Goal: Task Accomplishment & Management: Use online tool/utility

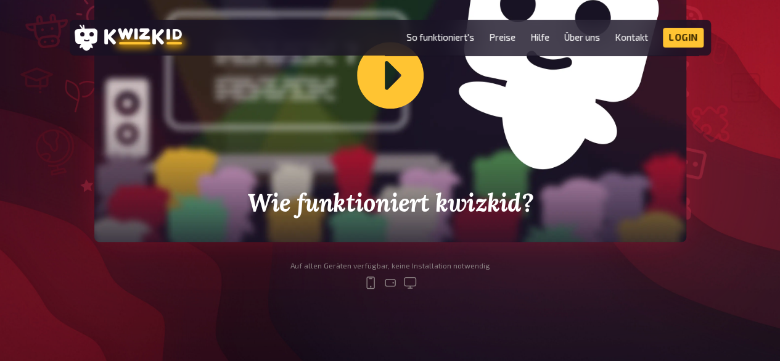
scroll to position [451, 0]
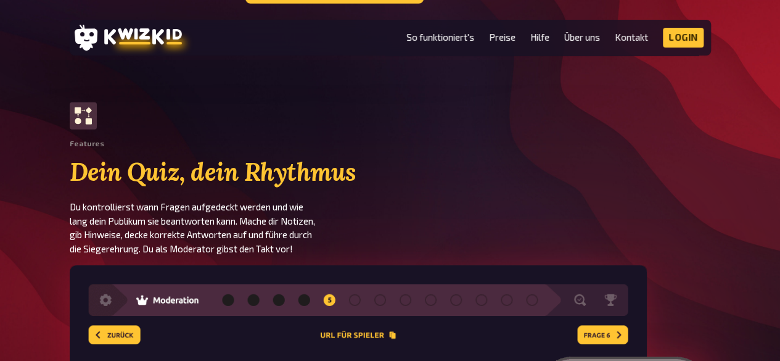
scroll to position [2013, 0]
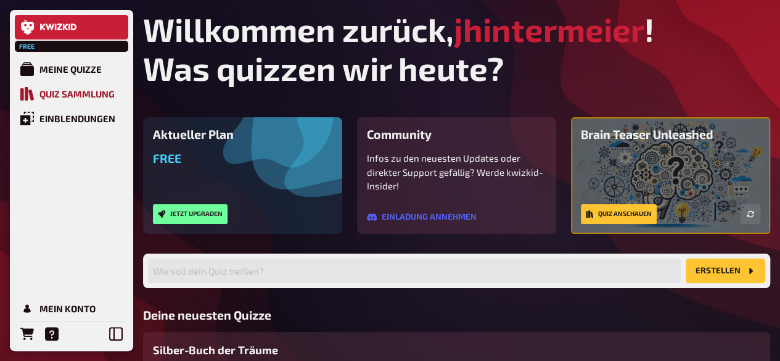
click at [71, 96] on div "Quiz Sammlung" at bounding box center [76, 93] width 75 height 11
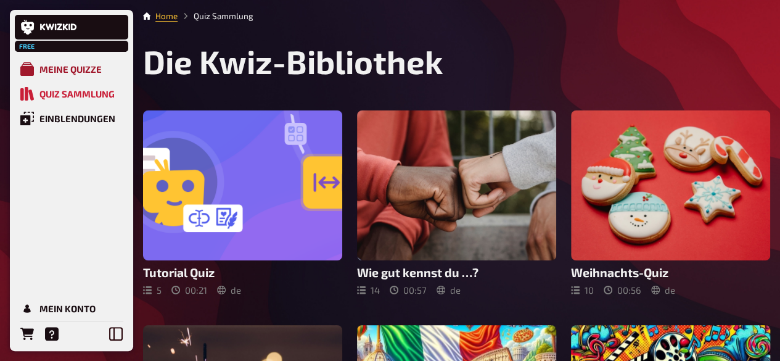
click at [85, 66] on div "Meine Quizze" at bounding box center [70, 69] width 62 height 11
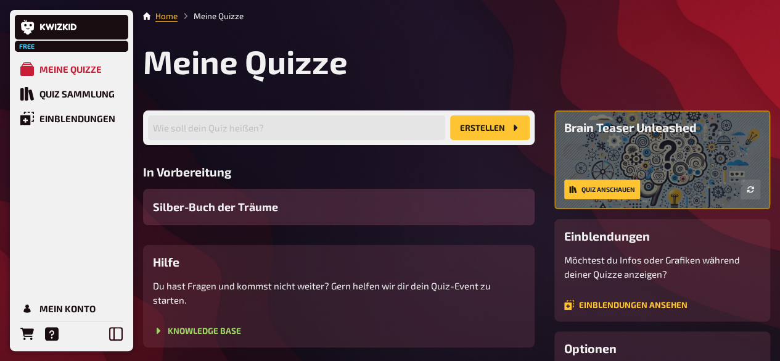
click at [303, 205] on div "Silber-Buch der Träume" at bounding box center [339, 207] width 392 height 36
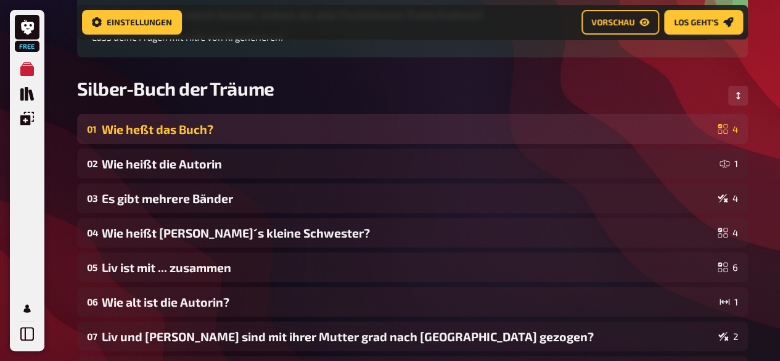
scroll to position [132, 0]
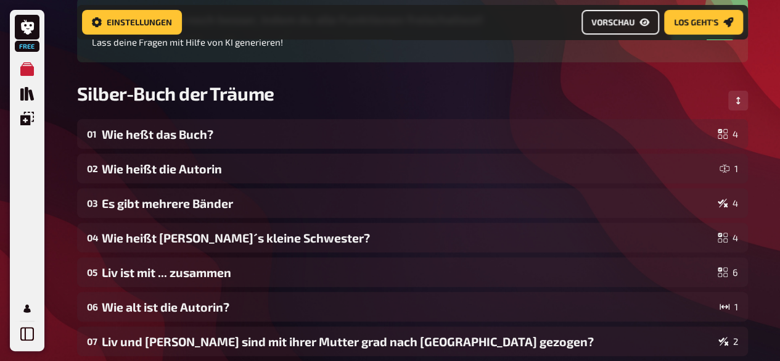
click at [629, 20] on span "Vorschau" at bounding box center [612, 22] width 43 height 9
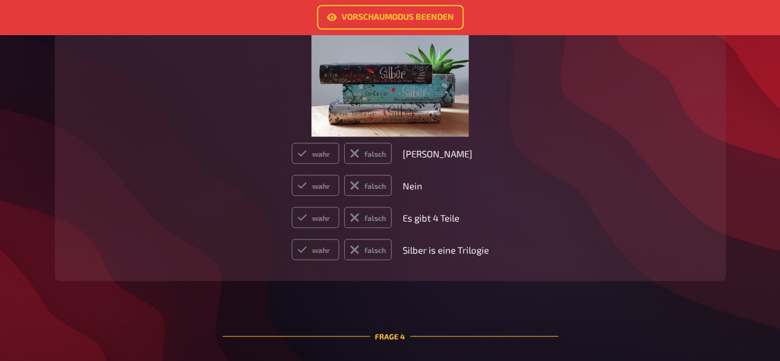
scroll to position [1075, 0]
click at [358, 152] on icon at bounding box center [355, 152] width 10 height 10
click at [292, 142] on input "falsch" at bounding box center [291, 141] width 1 height 1
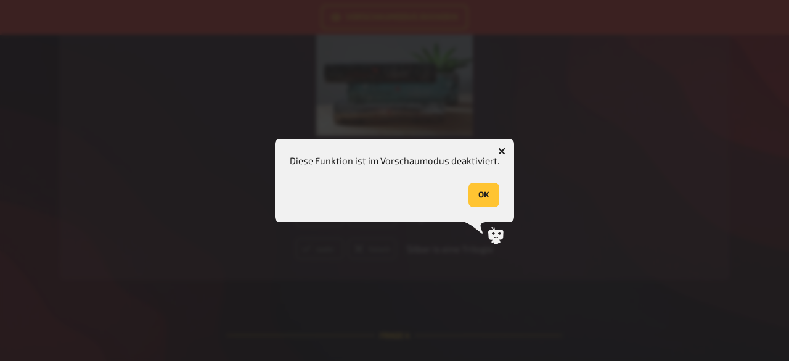
click at [498, 150] on icon "button" at bounding box center [502, 152] width 12 height 12
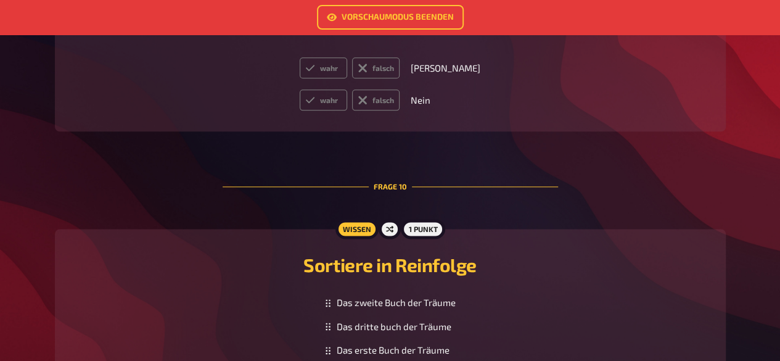
scroll to position [3130, 0]
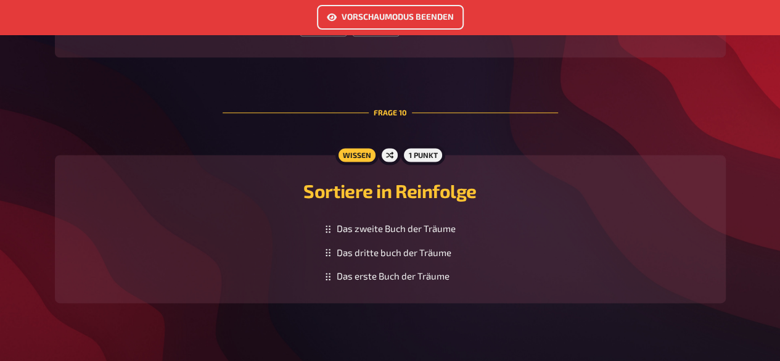
click at [369, 15] on link "Vorschaumodus beenden" at bounding box center [390, 17] width 147 height 25
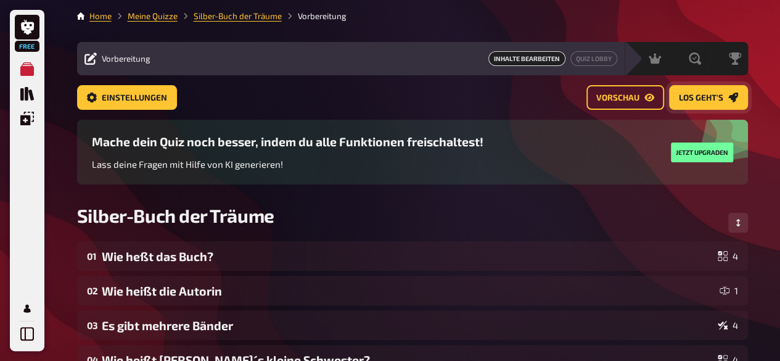
click at [723, 92] on link "Los geht's" at bounding box center [708, 97] width 79 height 25
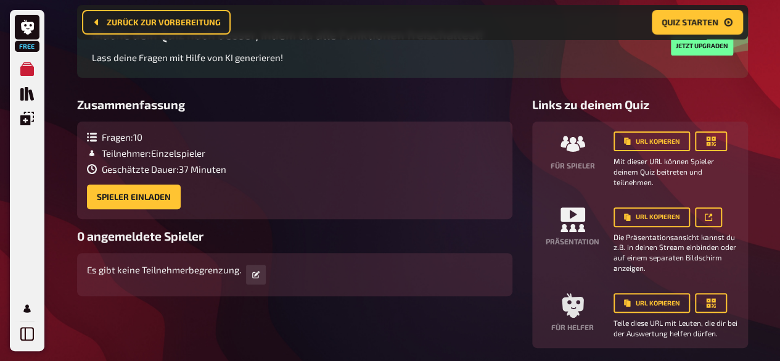
scroll to position [117, 0]
click at [117, 187] on button "Spieler einladen" at bounding box center [134, 196] width 94 height 25
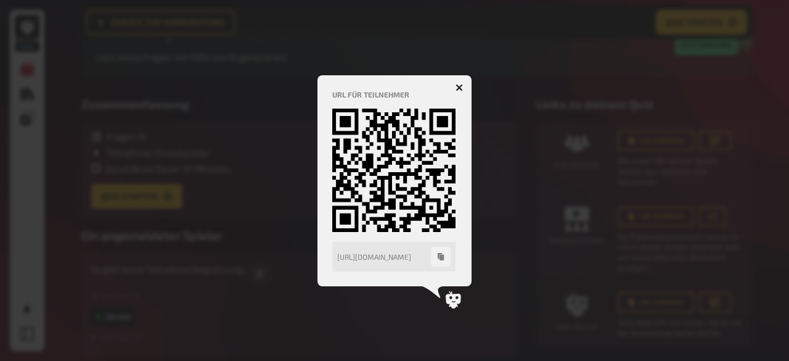
click at [461, 85] on icon "button" at bounding box center [460, 87] width 12 height 12
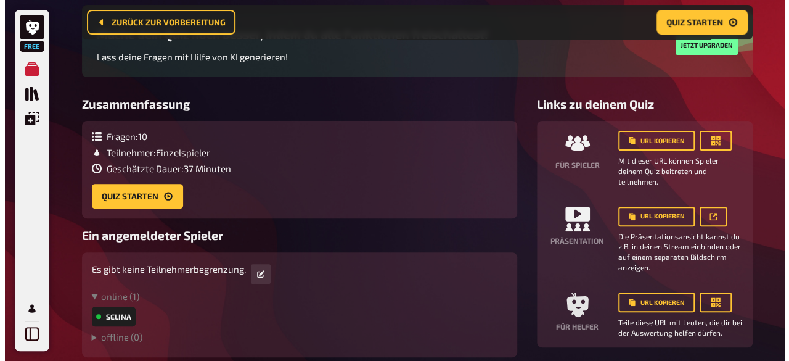
scroll to position [173, 0]
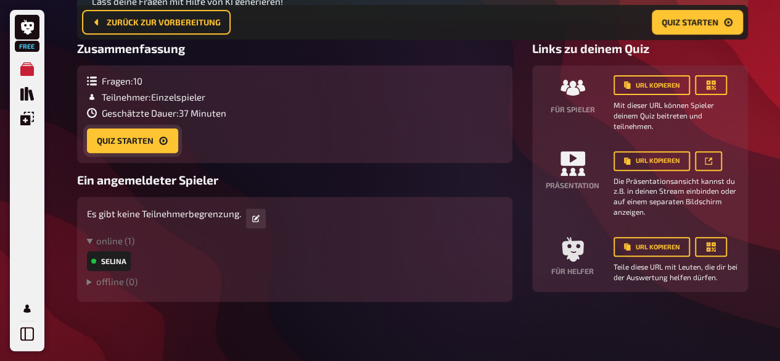
click at [117, 140] on button "Quiz starten" at bounding box center [132, 140] width 91 height 25
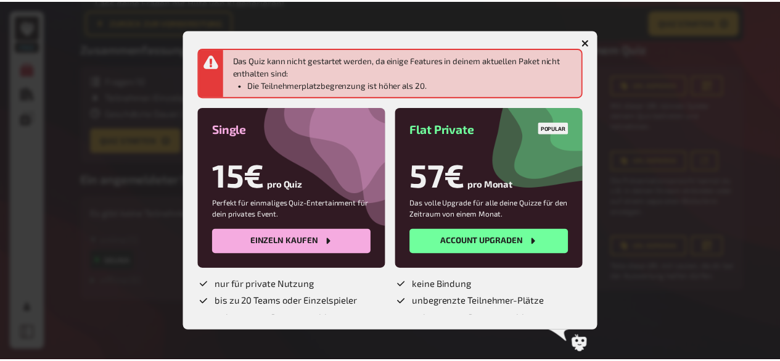
scroll to position [44, 0]
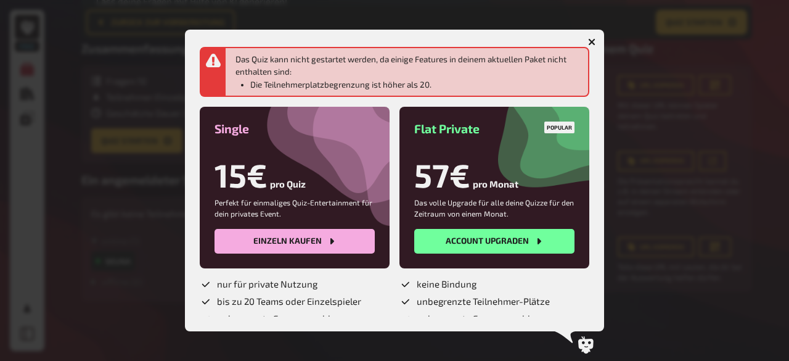
click at [593, 40] on icon "button" at bounding box center [592, 42] width 12 height 12
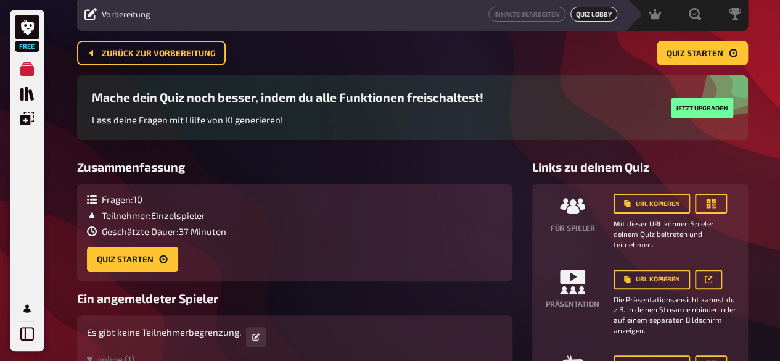
scroll to position [0, 0]
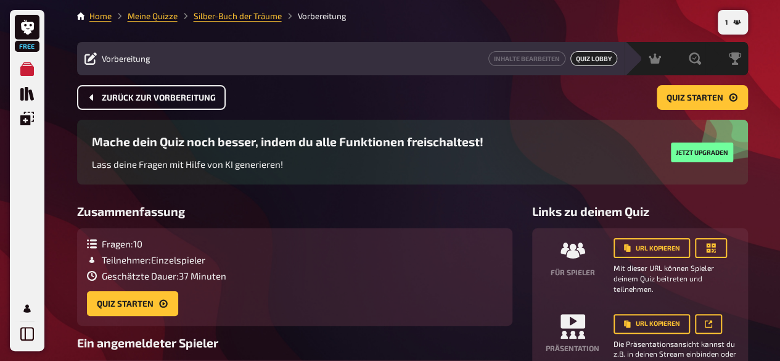
click at [179, 99] on span "Zurück zur Vorbereitung" at bounding box center [159, 98] width 114 height 9
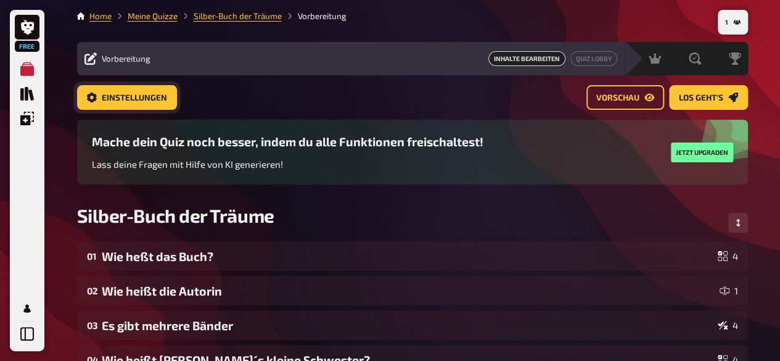
click at [169, 102] on link "Einstellungen" at bounding box center [127, 97] width 100 height 25
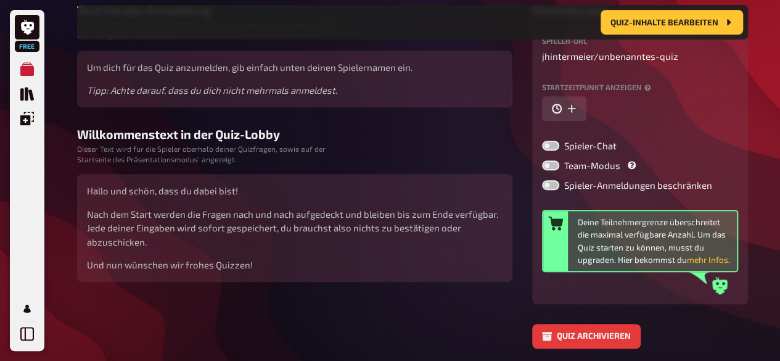
scroll to position [249, 0]
click at [556, 185] on label at bounding box center [550, 184] width 17 height 10
click at [542, 179] on input "Spieler-Anmeldungen beschränken" at bounding box center [541, 179] width 1 height 1
checkbox input "true"
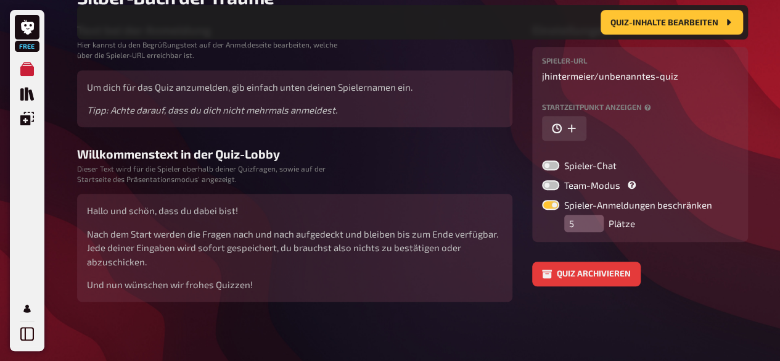
scroll to position [228, 0]
click at [577, 213] on div "Spieler-Anmeldungen beschränken 5 Plätze" at bounding box center [627, 216] width 170 height 32
click at [574, 224] on input "5" at bounding box center [583, 223] width 39 height 17
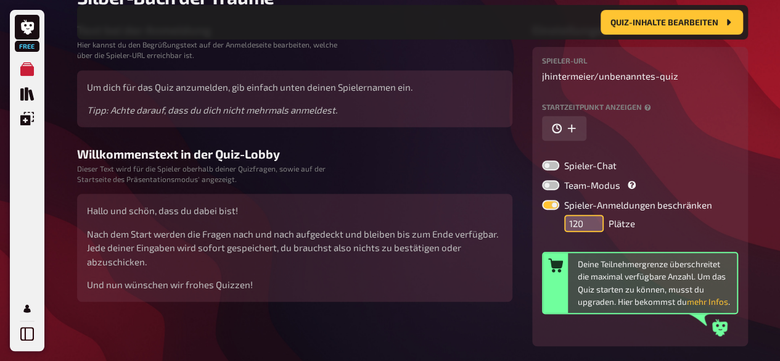
click at [574, 224] on input "120" at bounding box center [583, 223] width 39 height 17
type input "20"
click at [640, 247] on div "Spieler-URL jhintermeier / unbenanntes-quiz Startzeitpunkt anzeigen Spieler-Cha…" at bounding box center [640, 196] width 196 height 279
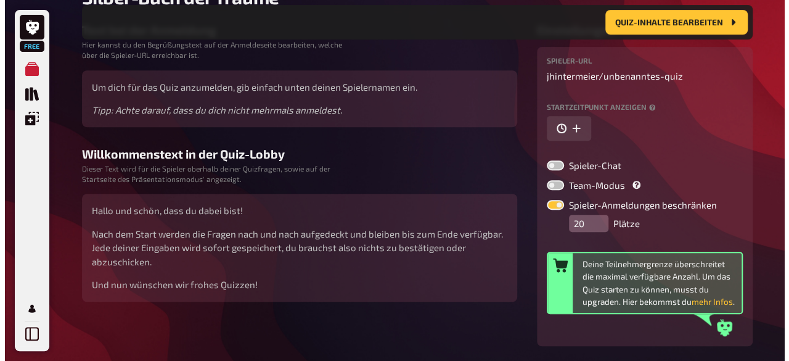
scroll to position [0, 0]
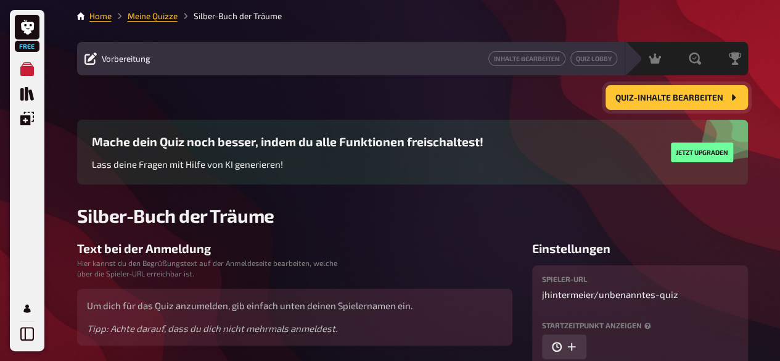
click at [687, 91] on button "Quiz-Inhalte bearbeiten" at bounding box center [677, 97] width 142 height 25
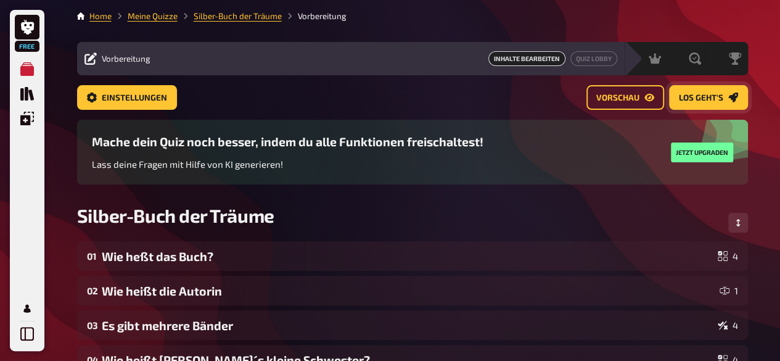
click at [688, 91] on link "Los geht's" at bounding box center [708, 97] width 79 height 25
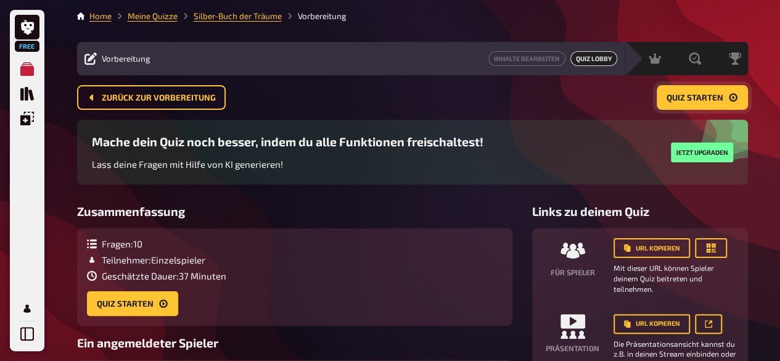
click at [704, 94] on span "Quiz starten" at bounding box center [695, 98] width 57 height 9
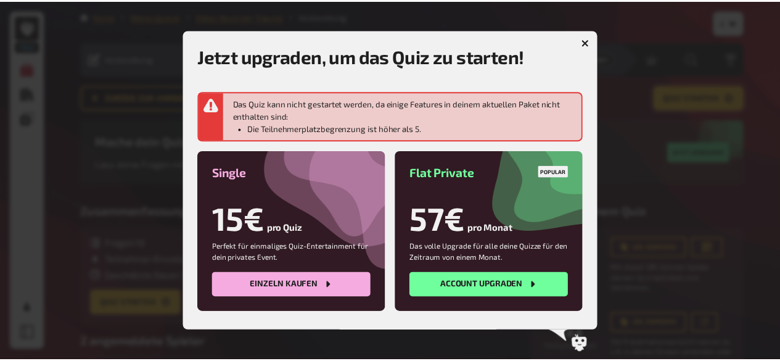
scroll to position [81, 0]
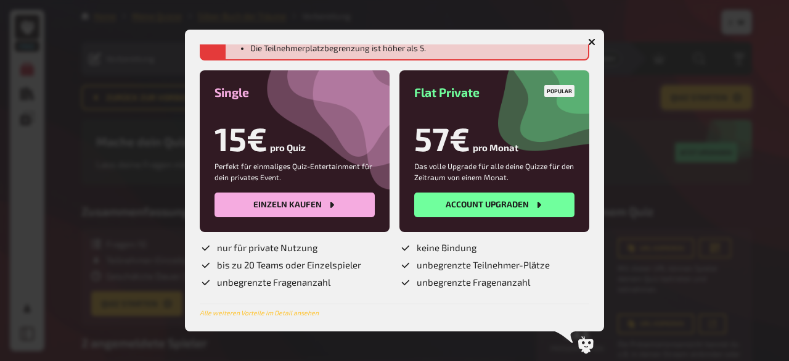
click at [594, 46] on button "button" at bounding box center [592, 42] width 20 height 20
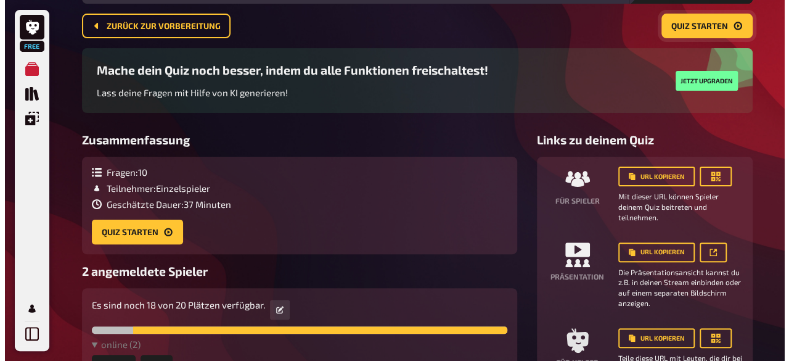
scroll to position [73, 0]
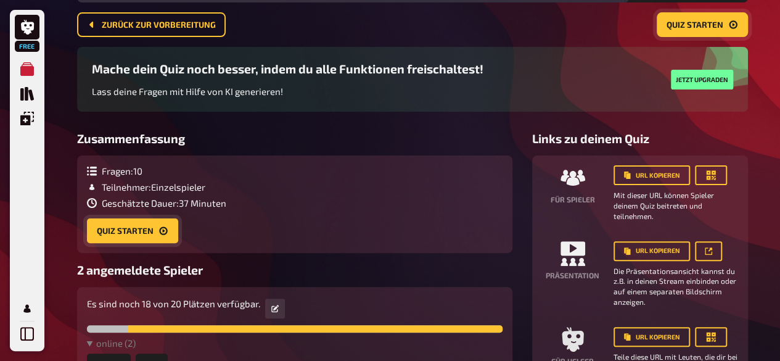
click at [156, 231] on button "Quiz starten" at bounding box center [132, 230] width 91 height 25
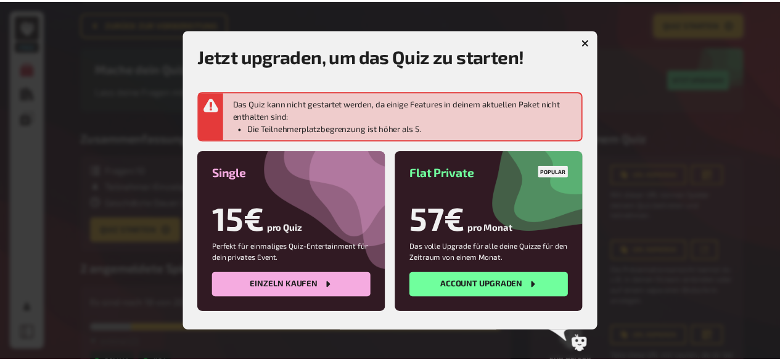
scroll to position [81, 0]
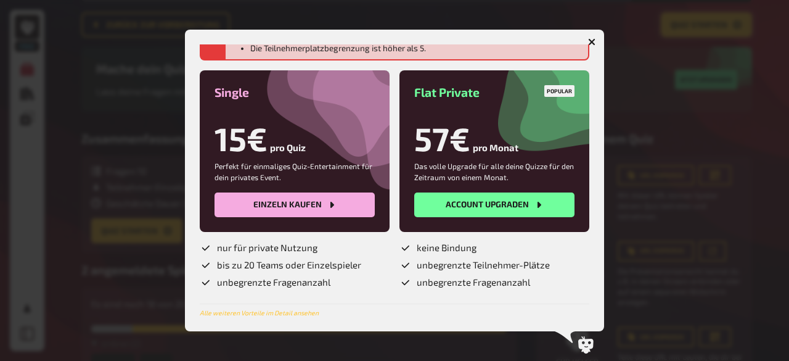
click at [593, 41] on icon "button" at bounding box center [592, 42] width 12 height 12
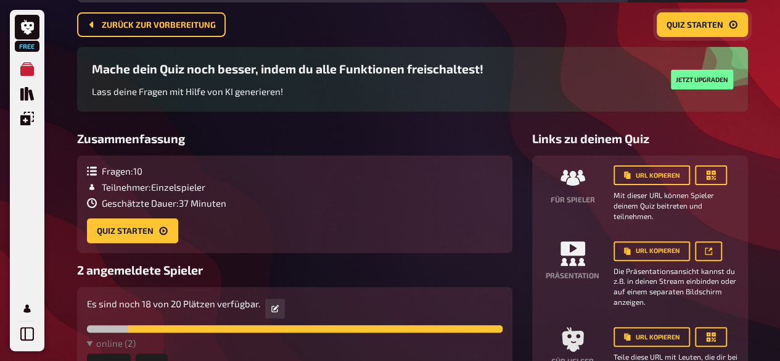
scroll to position [21, 0]
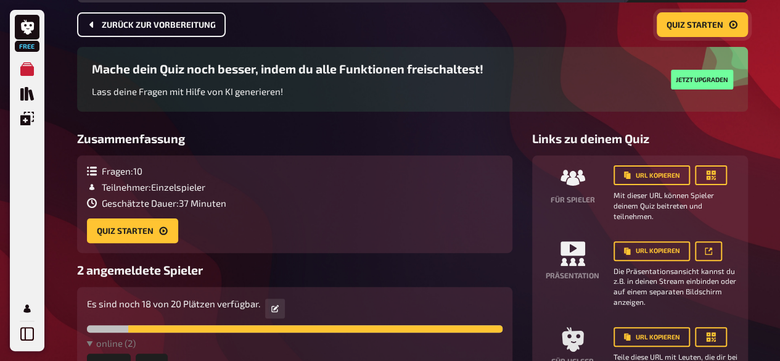
click at [171, 27] on span "Zurück zur Vorbereitung" at bounding box center [159, 25] width 114 height 9
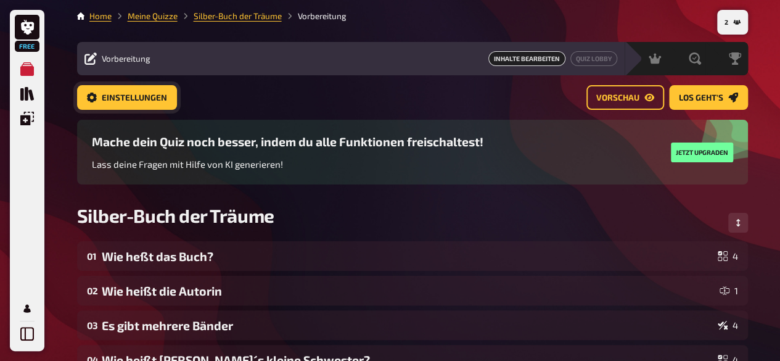
click at [148, 97] on span "Einstellungen" at bounding box center [134, 98] width 65 height 9
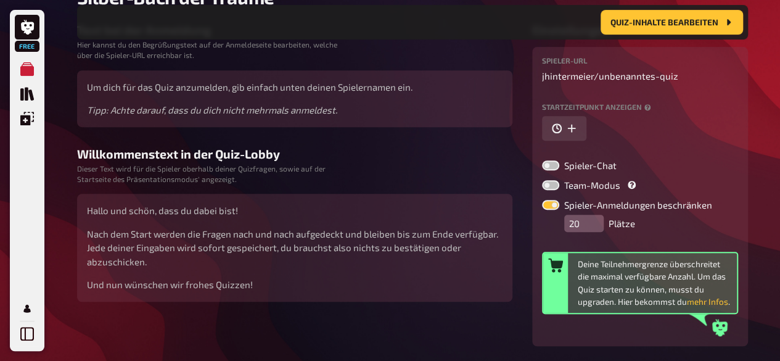
scroll to position [150, 0]
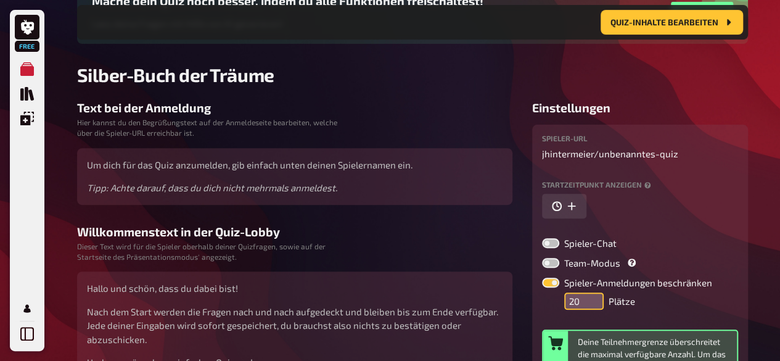
click at [584, 297] on input "20" at bounding box center [583, 300] width 39 height 17
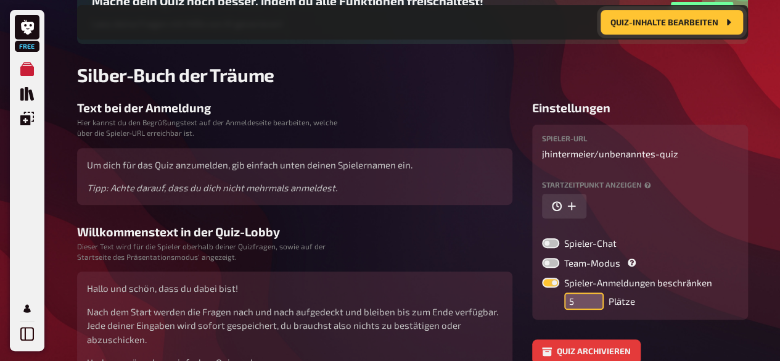
type input "5"
click at [701, 25] on span "Quiz-Inhalte bearbeiten" at bounding box center [665, 22] width 108 height 9
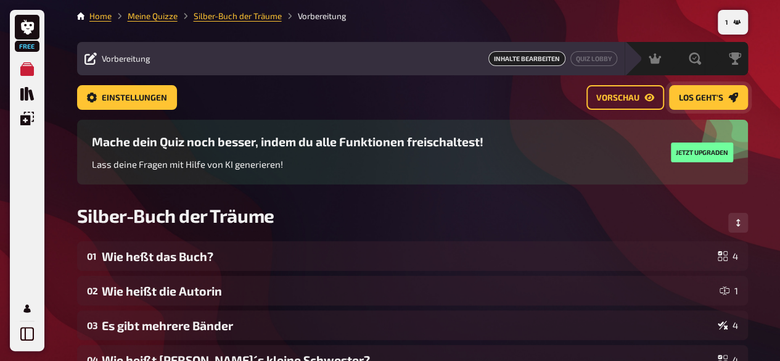
click at [688, 101] on span "Los geht's" at bounding box center [701, 98] width 44 height 9
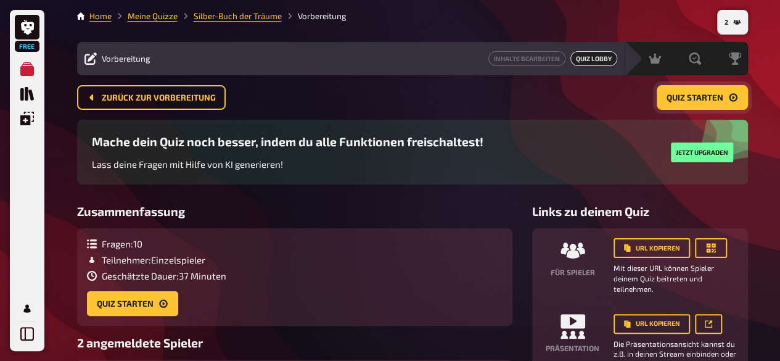
click at [688, 101] on span "Quiz starten" at bounding box center [695, 98] width 57 height 9
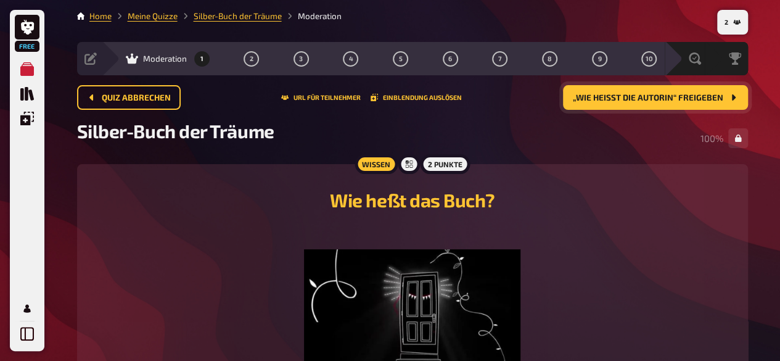
click at [683, 96] on span "„Wie heißt die Autorin“ freigeben" at bounding box center [648, 98] width 150 height 9
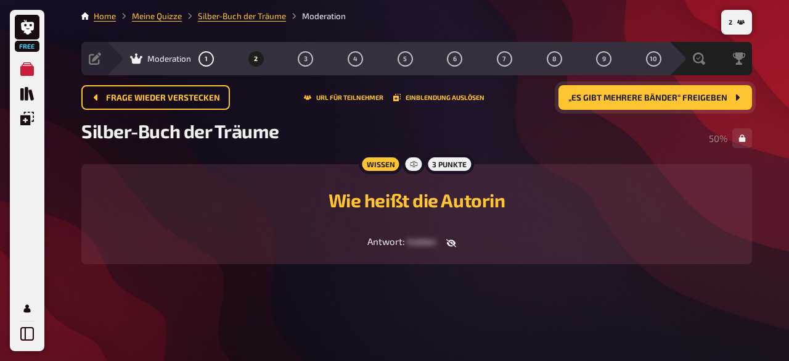
click at [731, 94] on button "„Es gibt mehrere Bänder“ freigeben" at bounding box center [656, 97] width 194 height 25
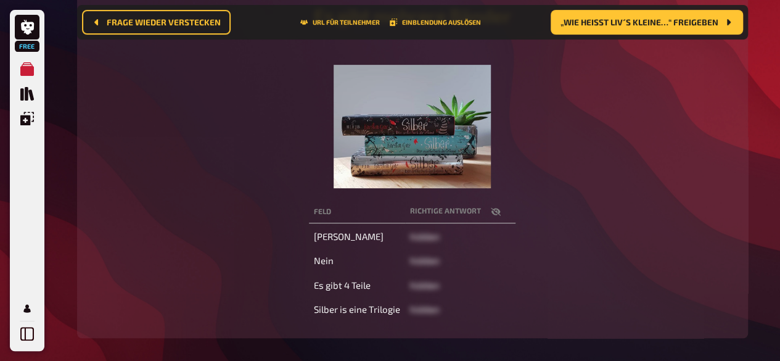
scroll to position [197, 0]
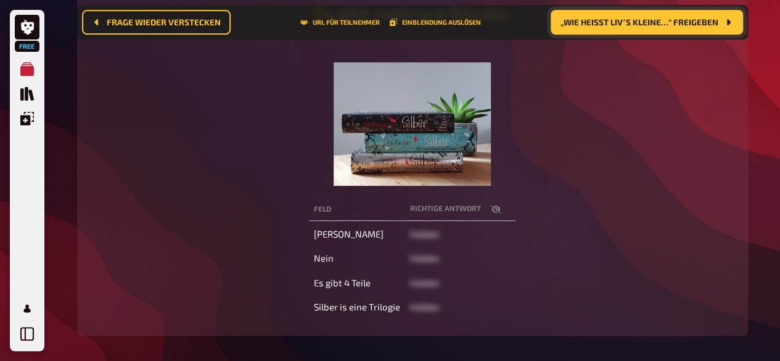
click at [686, 15] on button "„Wie heißt Liv´s kleine…“ freigeben" at bounding box center [647, 22] width 192 height 25
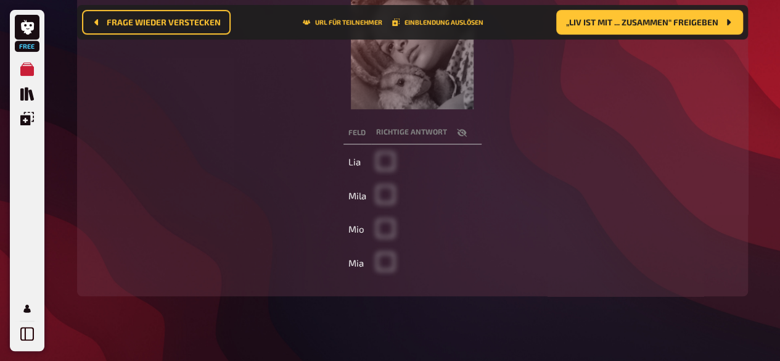
scroll to position [286, 0]
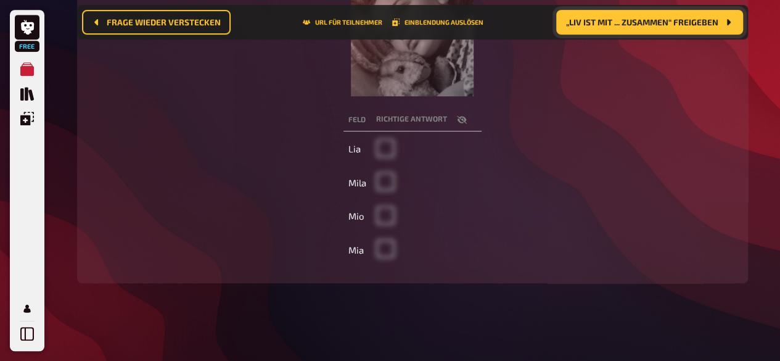
click at [686, 13] on button "„Liv ist mit ... zusammen“ freigeben" at bounding box center [649, 22] width 187 height 25
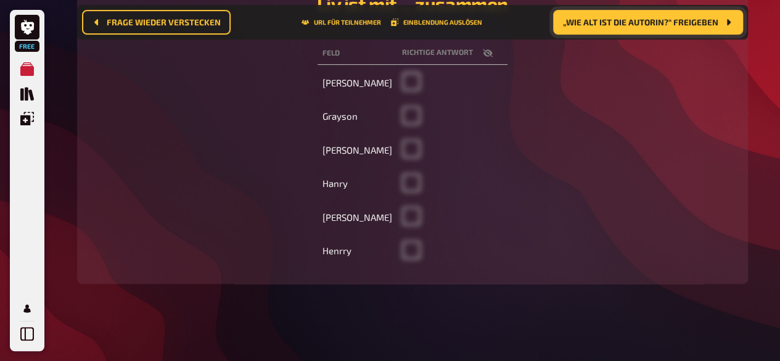
click at [648, 17] on button "„Wie alt ist die Autorin?“ freigeben" at bounding box center [648, 22] width 190 height 25
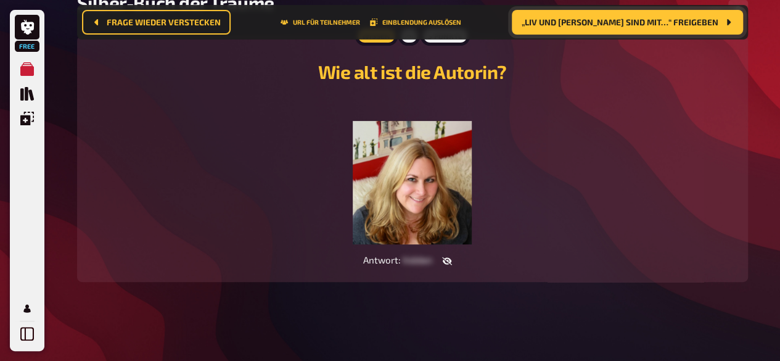
scroll to position [138, 0]
click at [680, 22] on span "„Liv und [PERSON_NAME] sind mit…“ freigeben" at bounding box center [620, 22] width 197 height 9
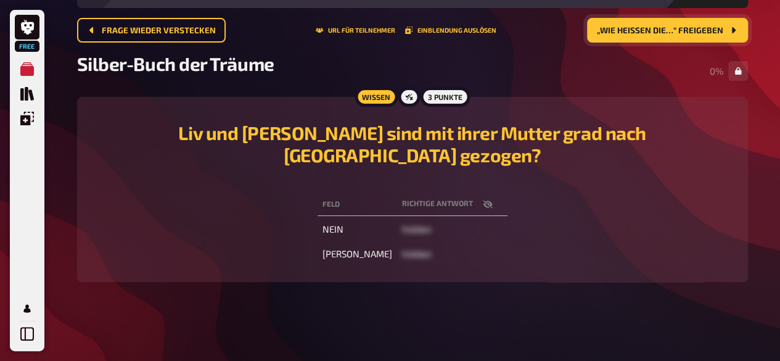
scroll to position [44, 0]
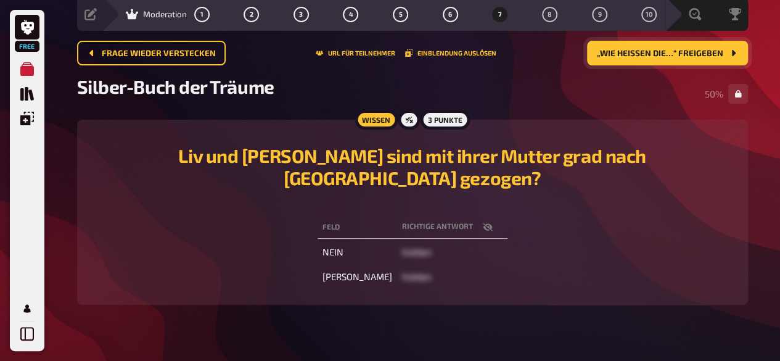
click at [705, 51] on span "„Wie heißen die…“ freigeben" at bounding box center [660, 53] width 126 height 9
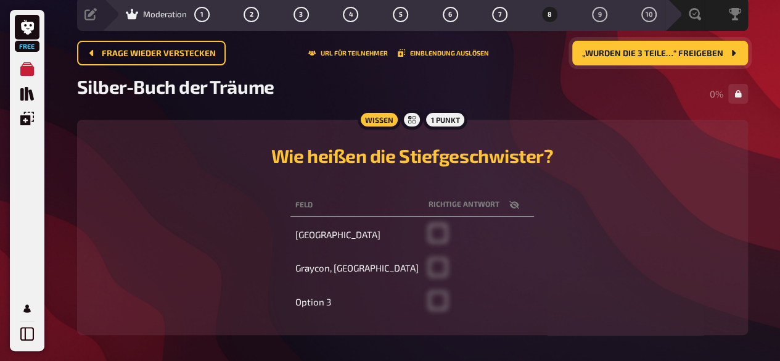
click at [500, 210] on button "button" at bounding box center [515, 205] width 30 height 12
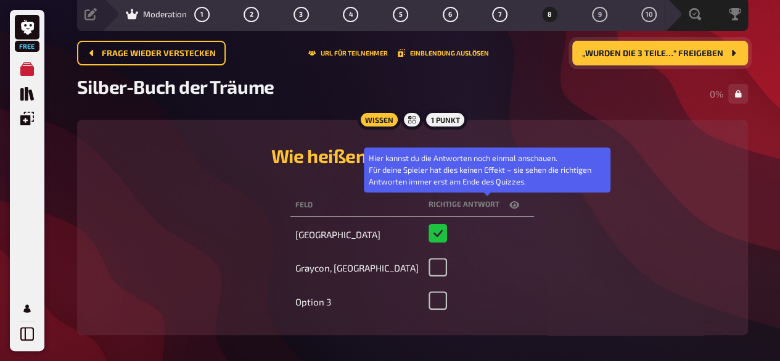
click at [509, 205] on icon "button" at bounding box center [514, 204] width 10 height 7
checkbox input "false"
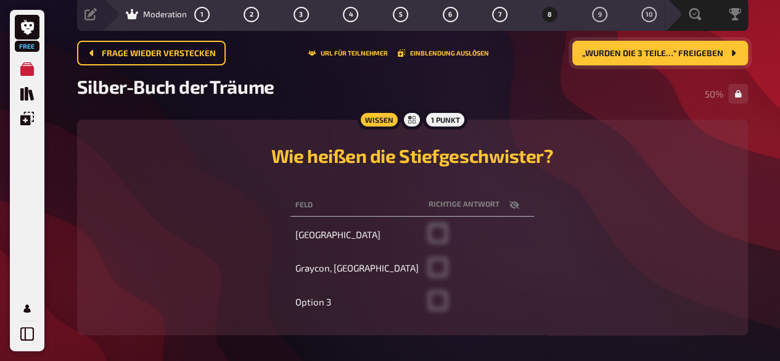
click at [687, 59] on button "„Wurden die 3 Teile…“ freigeben" at bounding box center [660, 53] width 176 height 25
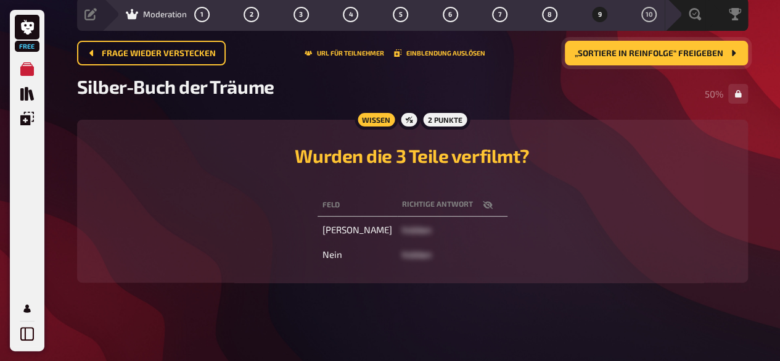
click at [712, 45] on button "„Sortiere in Reinfolge“ freigeben" at bounding box center [656, 53] width 183 height 25
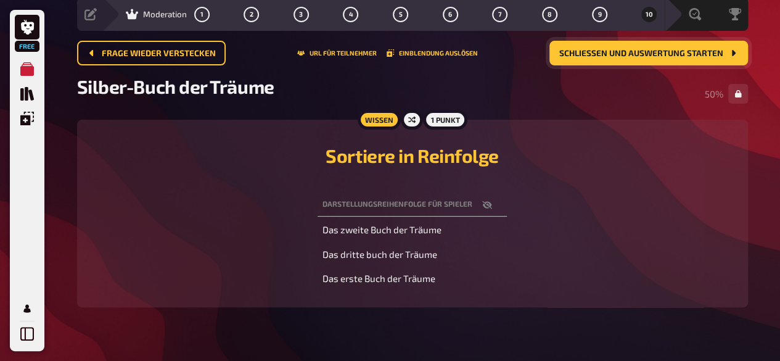
click at [720, 57] on span "Schließen und Auswertung starten" at bounding box center [641, 53] width 164 height 9
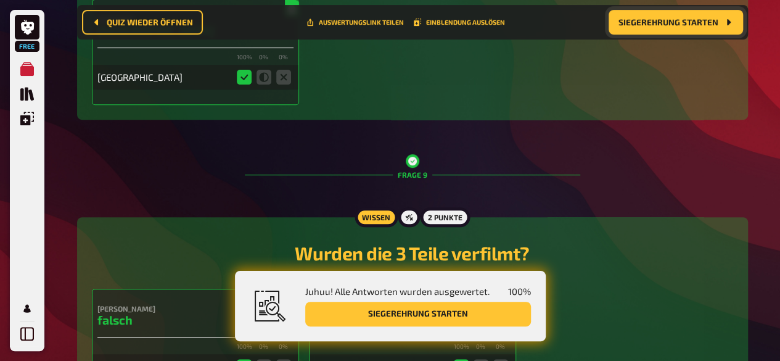
scroll to position [2560, 0]
click at [659, 19] on span "Siegerehrung starten" at bounding box center [669, 22] width 100 height 9
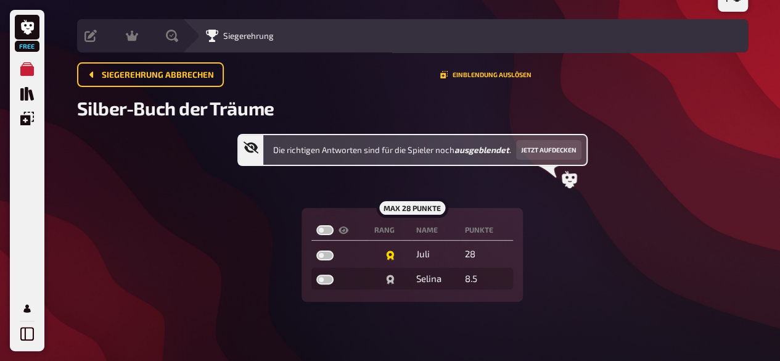
scroll to position [22, 0]
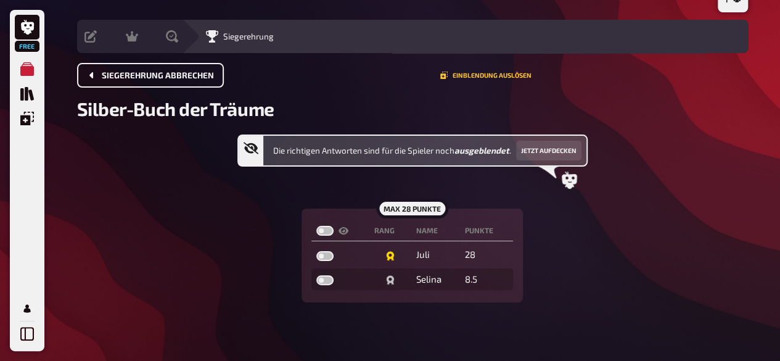
click at [125, 65] on button "Siegerehrung abbrechen" at bounding box center [150, 75] width 147 height 25
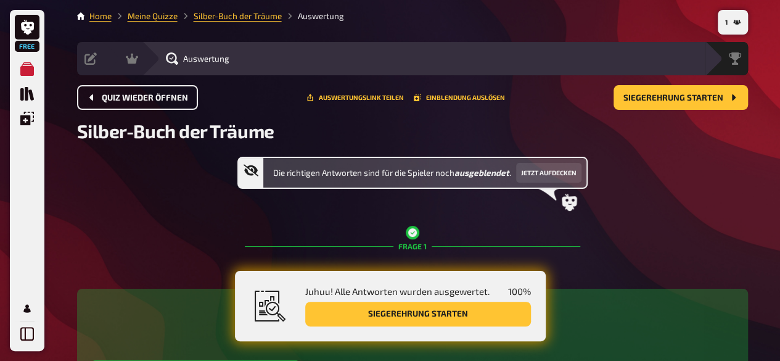
click at [152, 101] on span "Quiz wieder öffnen" at bounding box center [145, 98] width 86 height 9
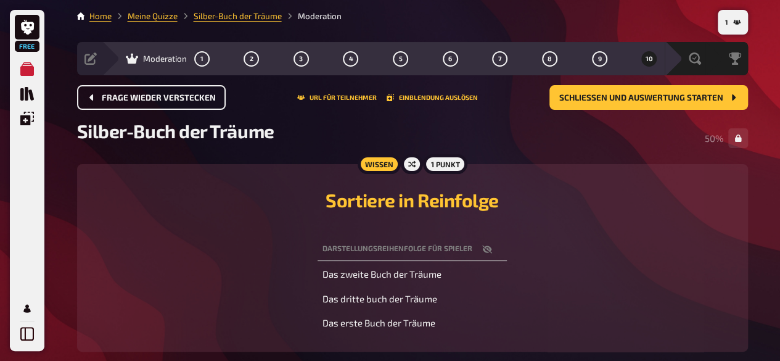
click at [152, 101] on span "Frage wieder verstecken" at bounding box center [159, 98] width 114 height 9
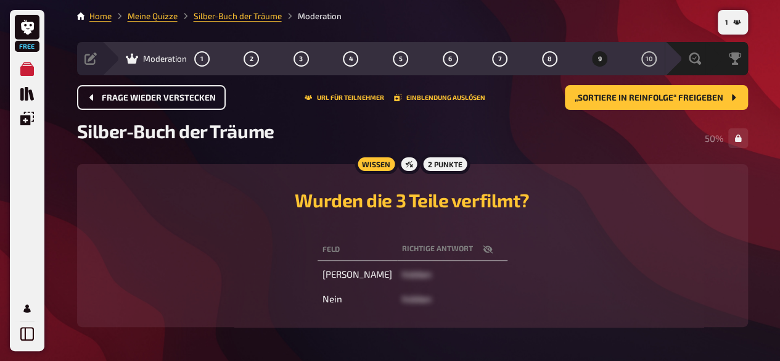
click at [155, 101] on span "Frage wieder verstecken" at bounding box center [159, 98] width 114 height 9
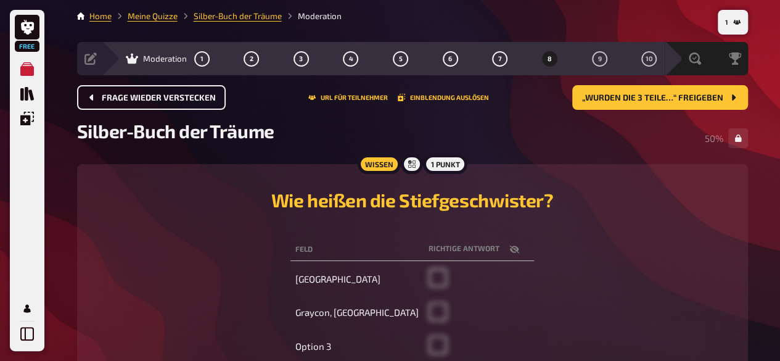
click at [155, 101] on span "Frage wieder verstecken" at bounding box center [159, 98] width 114 height 9
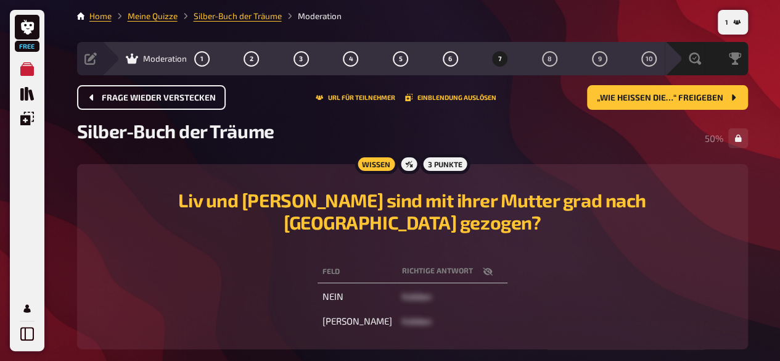
click at [155, 101] on span "Frage wieder verstecken" at bounding box center [159, 98] width 114 height 9
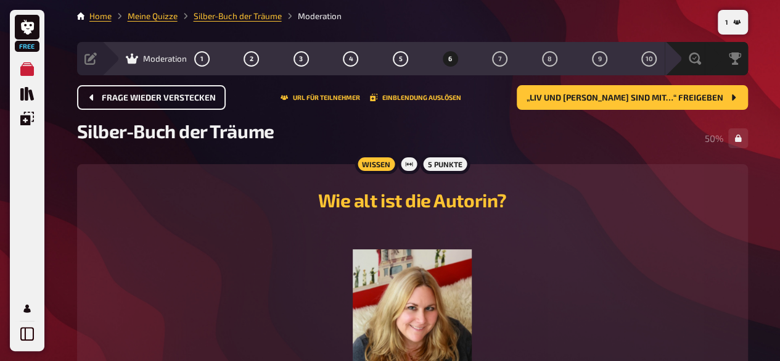
click at [155, 101] on span "Frage wieder verstecken" at bounding box center [159, 98] width 114 height 9
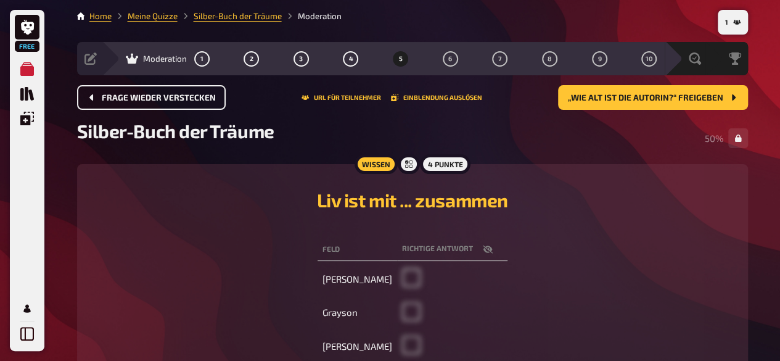
click at [155, 101] on span "Frage wieder verstecken" at bounding box center [159, 98] width 114 height 9
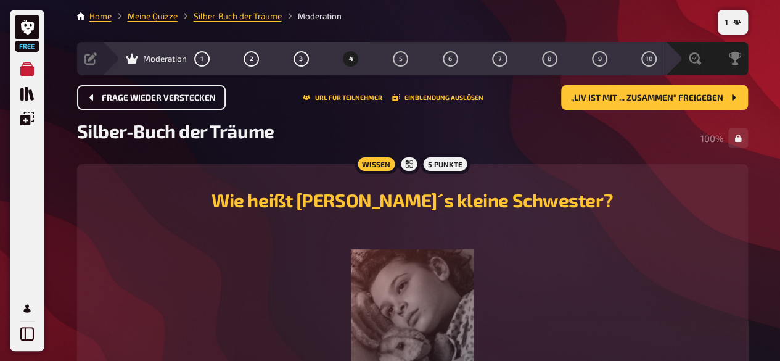
click at [155, 101] on span "Frage wieder verstecken" at bounding box center [159, 98] width 114 height 9
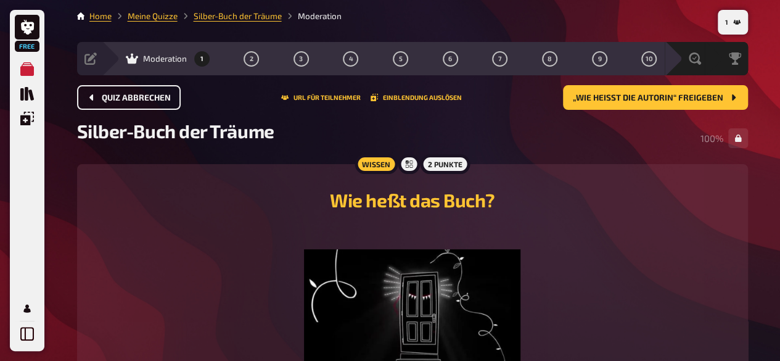
click at [155, 101] on span "Quiz abbrechen" at bounding box center [136, 98] width 69 height 9
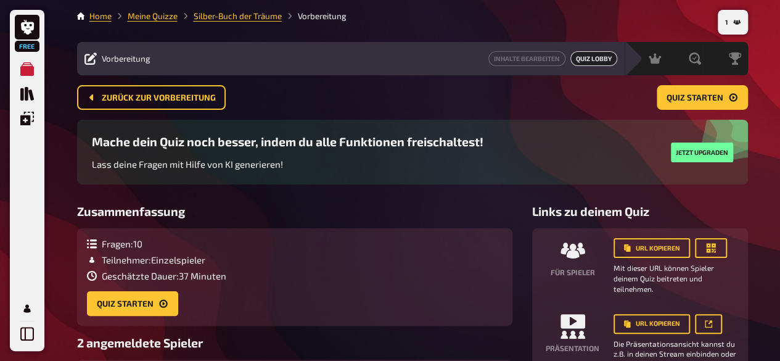
click at [155, 101] on span "Zurück zur Vorbereitung" at bounding box center [159, 98] width 114 height 9
